Goal: Task Accomplishment & Management: Use online tool/utility

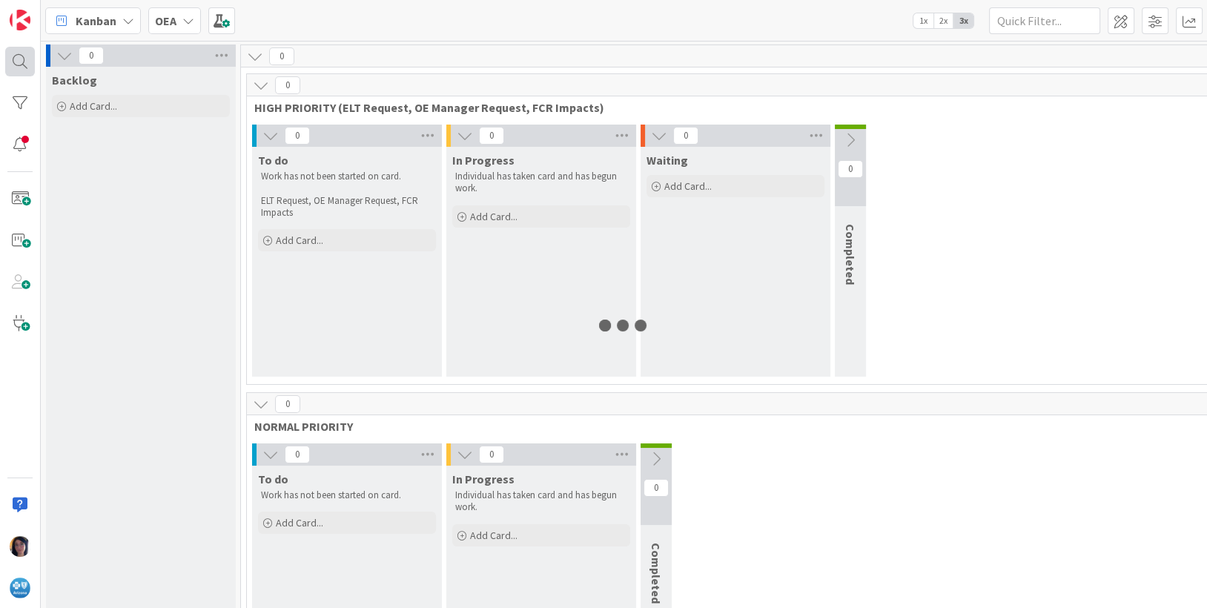
click at [21, 60] on div at bounding box center [20, 62] width 30 height 30
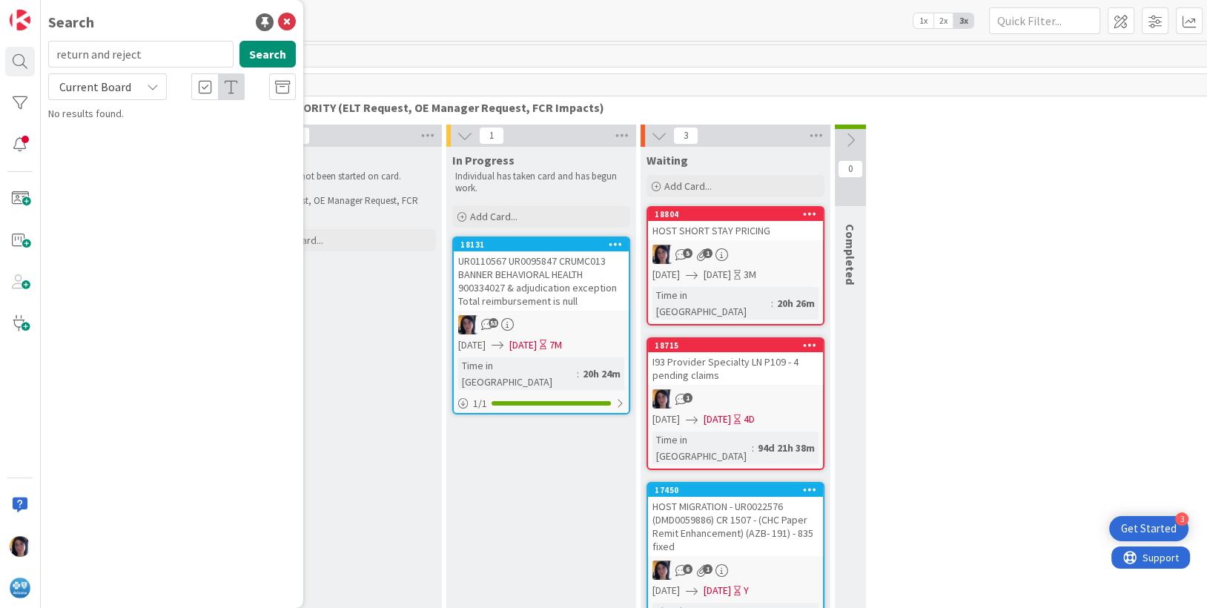
type input "return and reject"
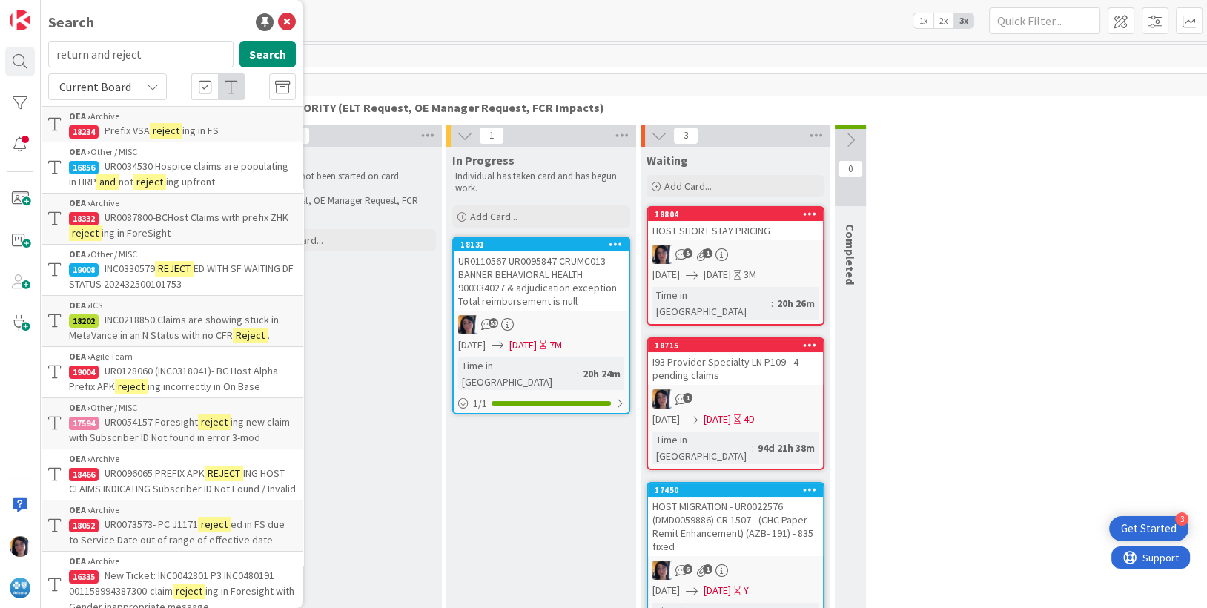
click at [101, 91] on span "Current Board" at bounding box center [95, 86] width 72 height 15
click at [96, 153] on span "All Boards" at bounding box center [133, 148] width 154 height 22
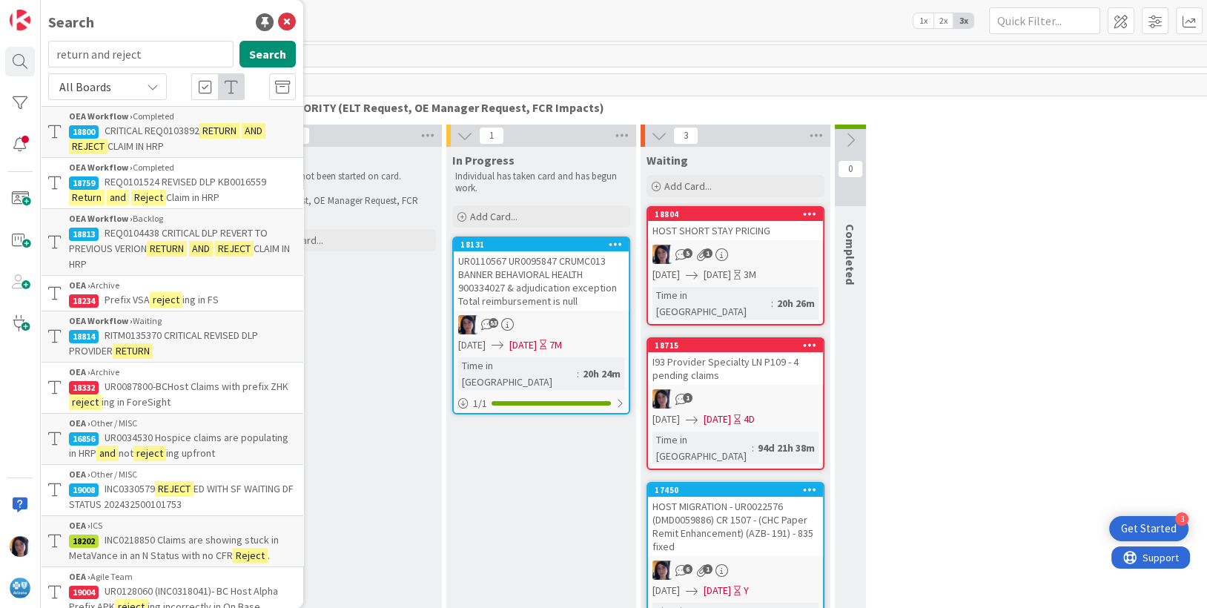
click at [179, 131] on span "CRITICAL REQ0103892" at bounding box center [152, 130] width 95 height 13
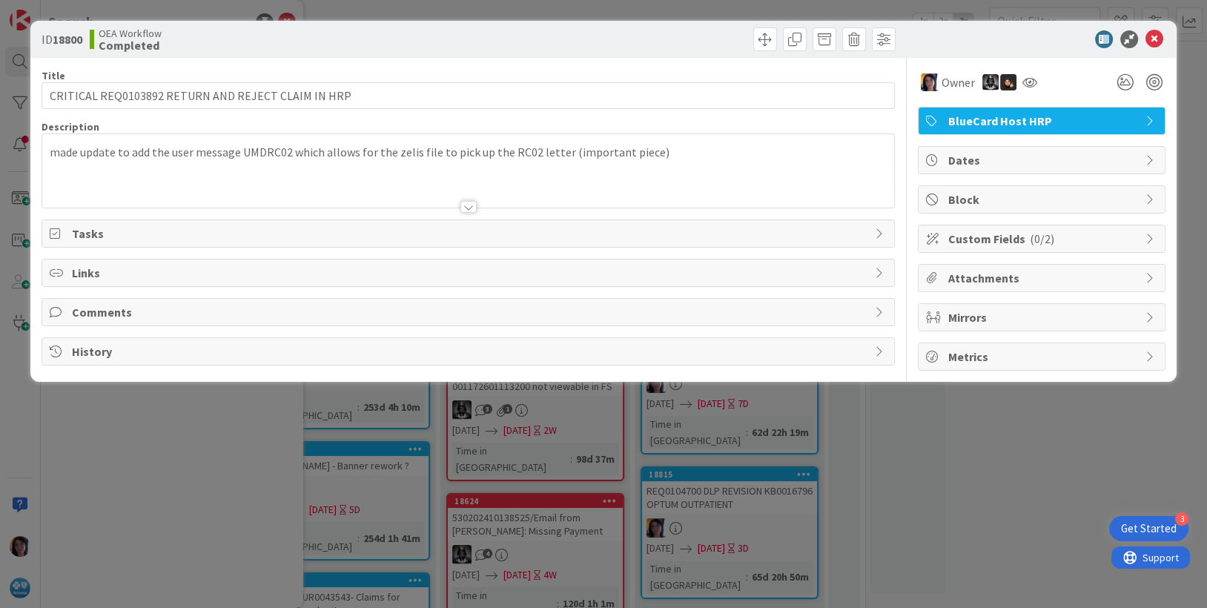
click at [100, 314] on span "Comments" at bounding box center [470, 312] width 796 height 18
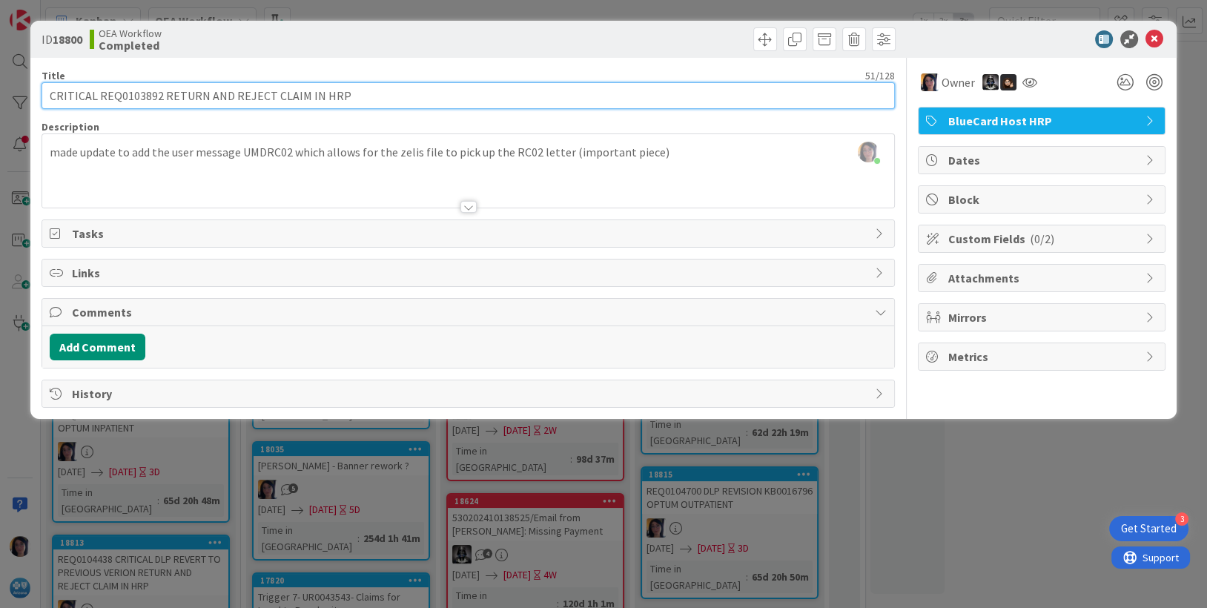
click at [130, 94] on input "CRITICAL REQ0103892 RETURN AND REJECT CLAIM IN HRP" at bounding box center [469, 95] width 854 height 27
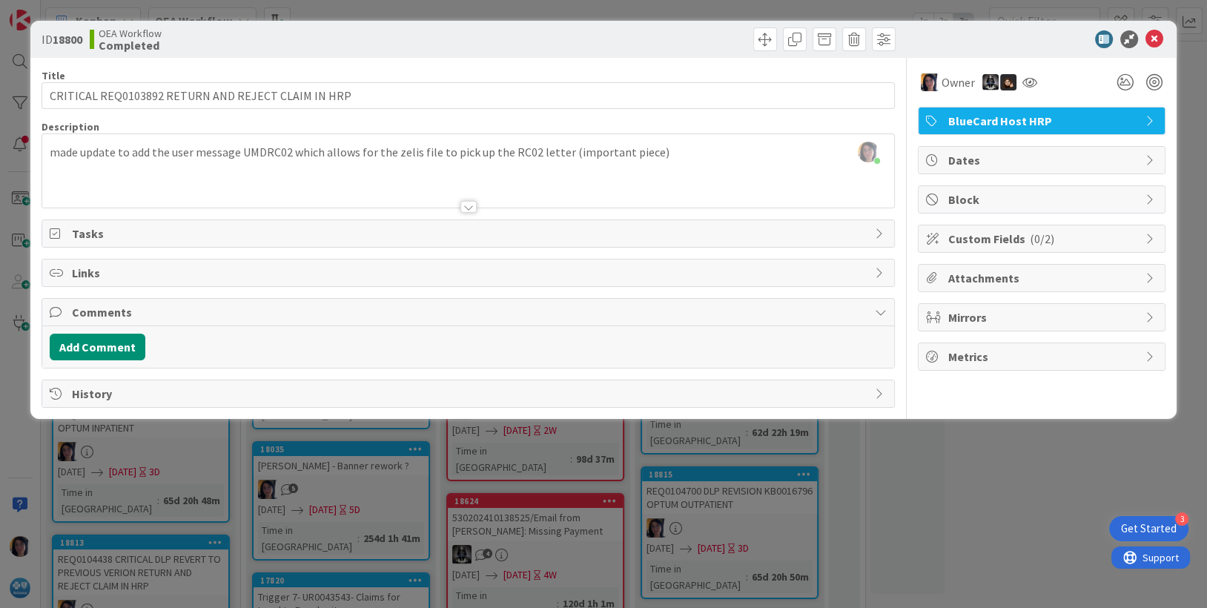
click at [950, 161] on span "Dates" at bounding box center [1043, 160] width 190 height 18
